Goal: Task Accomplishment & Management: Use online tool/utility

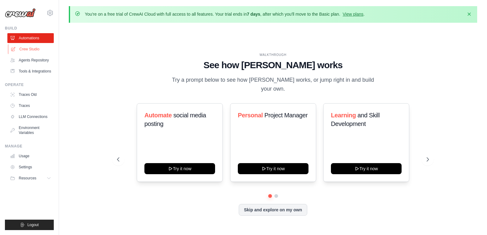
click at [30, 52] on link "Crew Studio" at bounding box center [31, 49] width 46 height 10
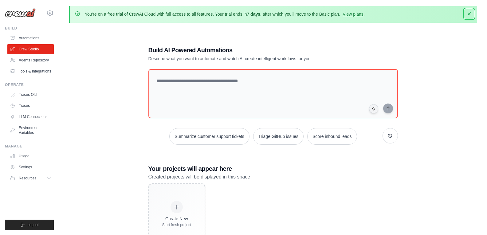
click at [471, 15] on icon "button" at bounding box center [469, 14] width 6 height 6
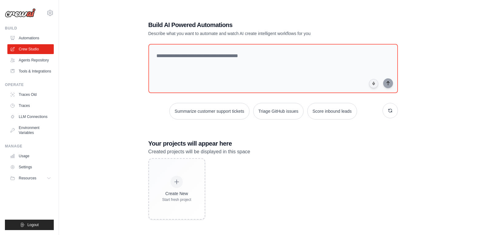
scroll to position [12, 0]
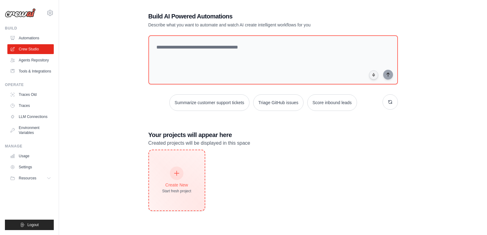
click at [177, 169] on div at bounding box center [177, 174] width 14 height 14
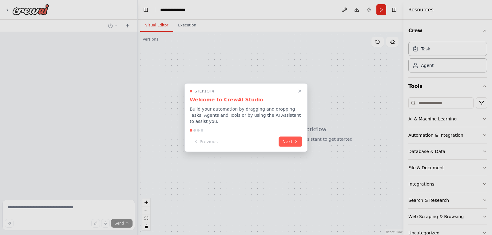
click at [303, 140] on div "Step 1 of 4 Welcome to CrewAI Studio Build your automation by dragging and drop…" at bounding box center [245, 117] width 123 height 69
click at [286, 148] on div "Step 1 of 4 Welcome to CrewAI Studio Build your automation by dragging and drop…" at bounding box center [245, 117] width 123 height 69
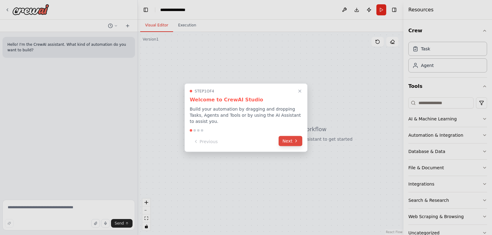
click at [294, 139] on icon at bounding box center [295, 141] width 5 height 5
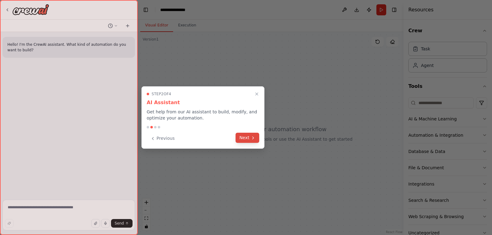
click at [248, 141] on button "Next" at bounding box center [247, 138] width 24 height 10
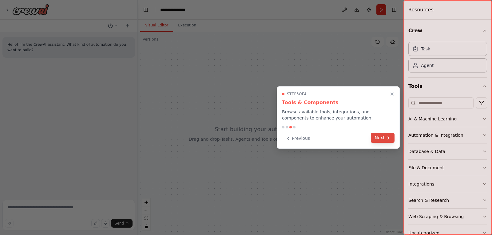
click at [389, 141] on button "Next" at bounding box center [383, 138] width 24 height 10
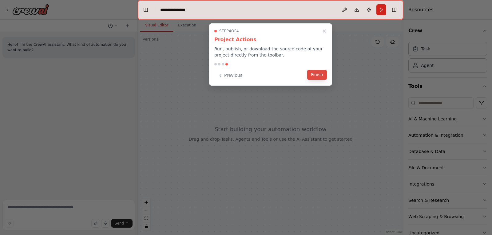
click at [319, 79] on button "Finish" at bounding box center [317, 75] width 20 height 10
